Goal: Find specific page/section: Find specific page/section

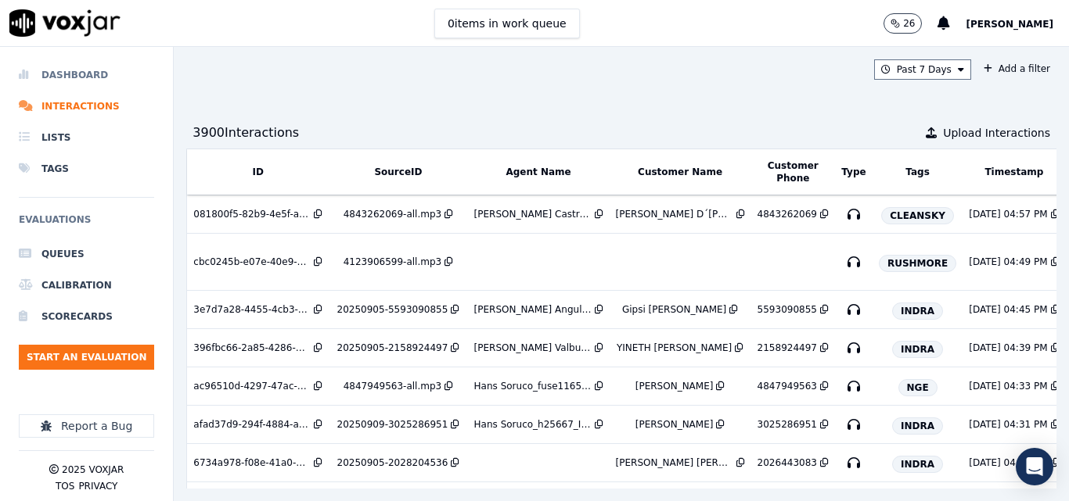
click at [86, 75] on li "Dashboard" at bounding box center [86, 74] width 135 height 31
click at [89, 69] on li "Dashboard" at bounding box center [86, 74] width 135 height 31
click at [76, 74] on li "Dashboard" at bounding box center [86, 74] width 135 height 31
click at [74, 77] on li "Dashboard" at bounding box center [86, 74] width 135 height 31
click at [71, 70] on li "Dashboard" at bounding box center [86, 74] width 135 height 31
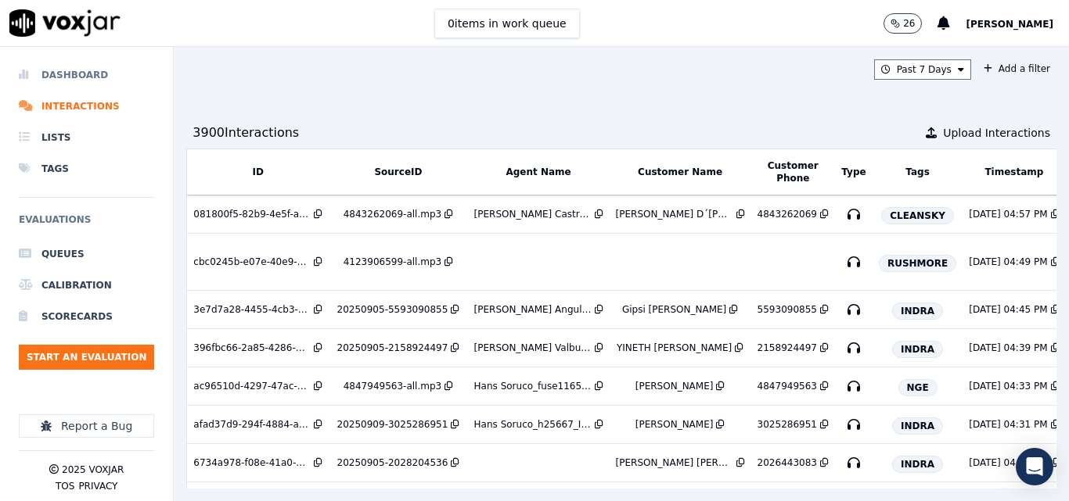
click at [71, 70] on li "Dashboard" at bounding box center [86, 74] width 135 height 31
click at [74, 101] on li "Interactions" at bounding box center [86, 106] width 135 height 31
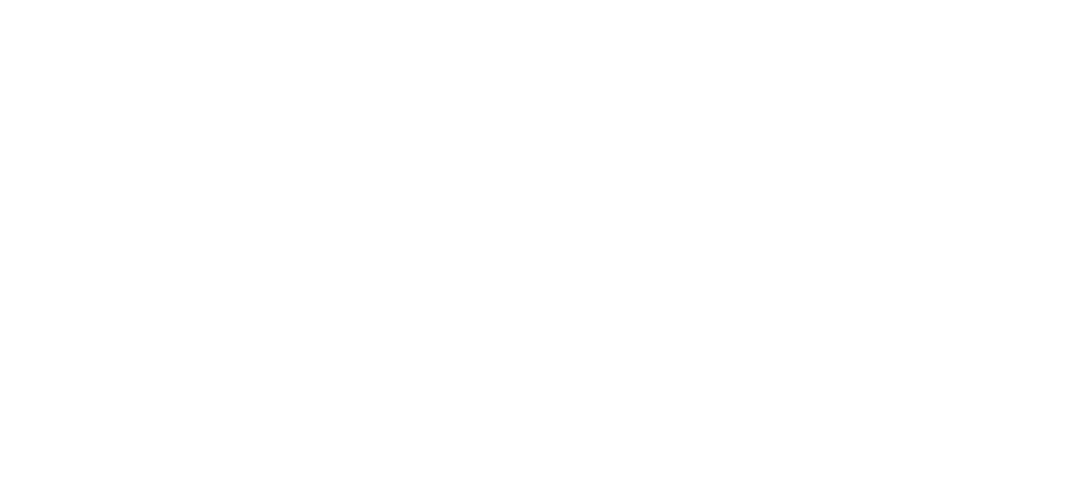
click at [667, 0] on html at bounding box center [534, 0] width 1069 height 0
click at [455, 0] on html at bounding box center [534, 0] width 1069 height 0
